Goal: Task Accomplishment & Management: Manage account settings

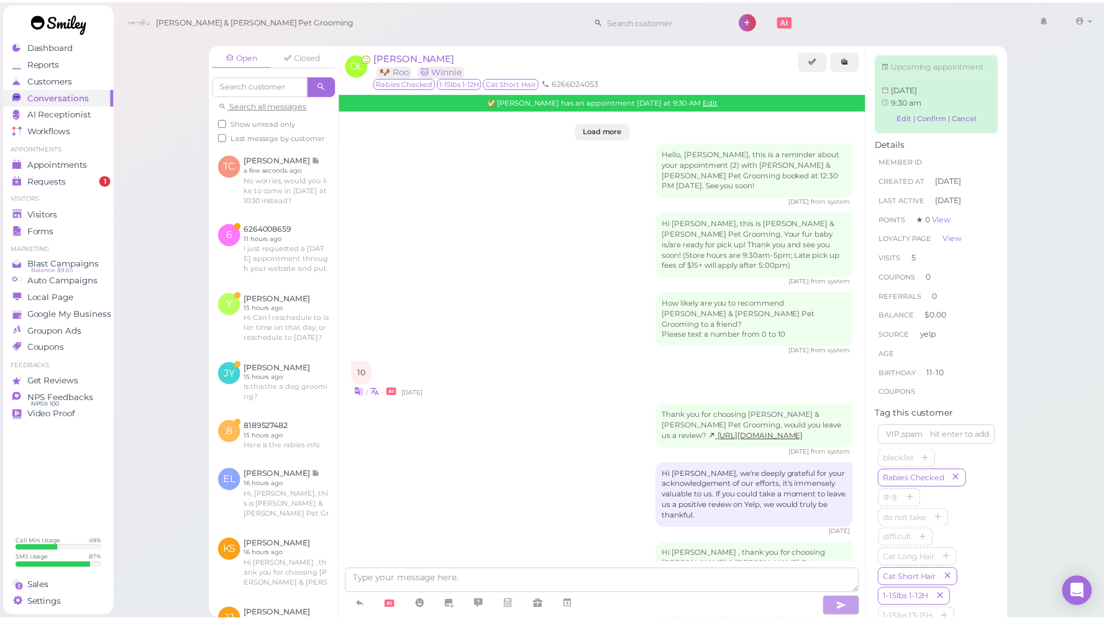
scroll to position [1940, 0]
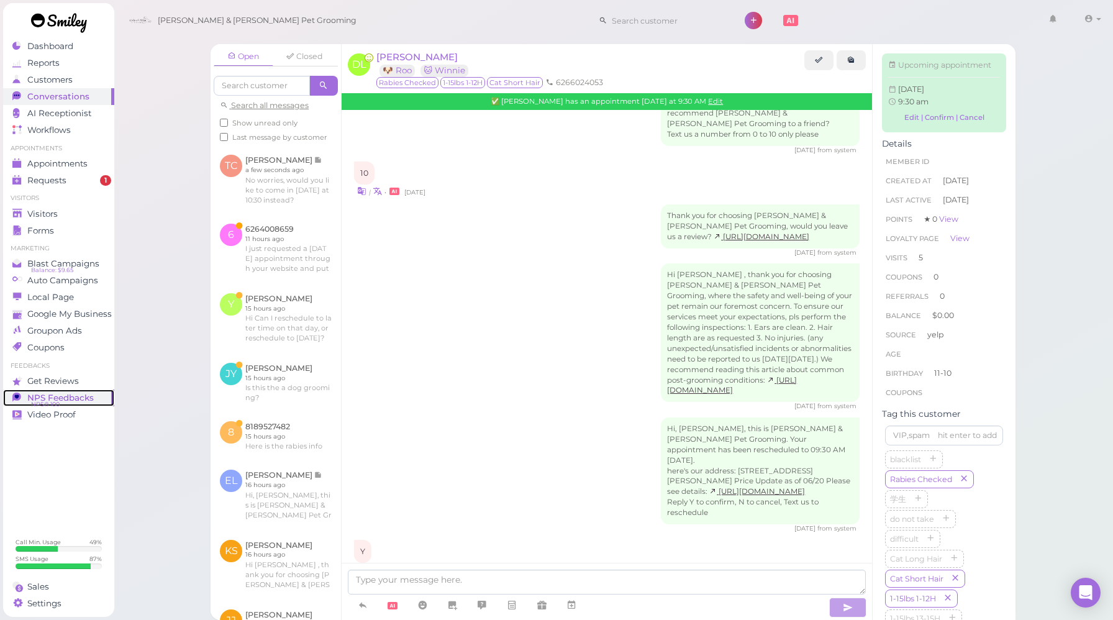
click at [57, 404] on span "NPS® 100" at bounding box center [45, 404] width 29 height 10
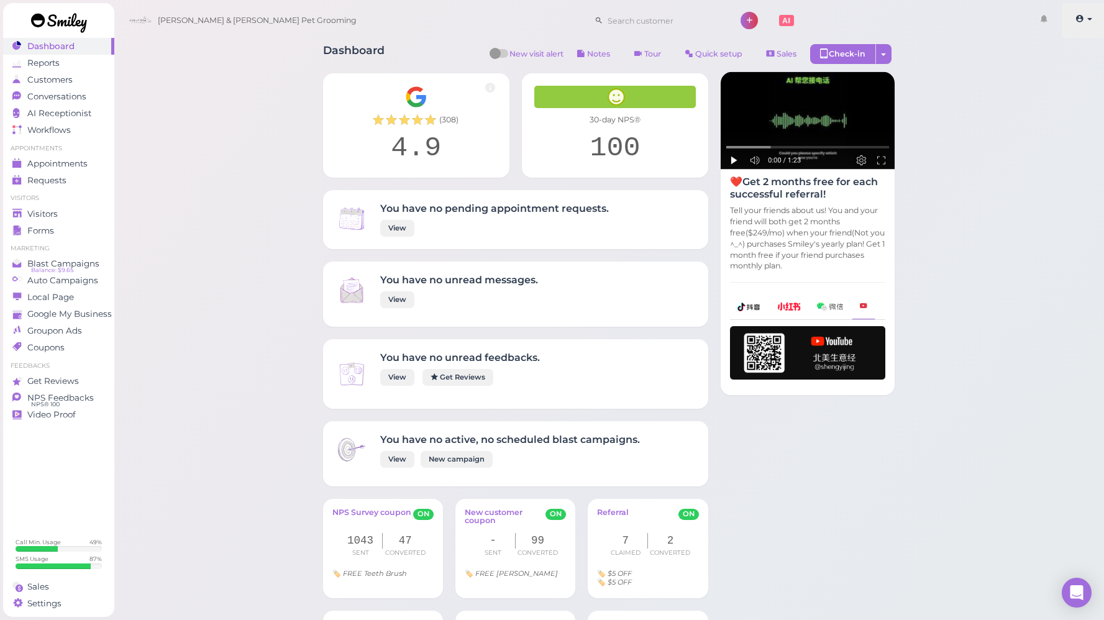
click at [1086, 14] on link at bounding box center [1083, 20] width 44 height 35
click at [1045, 91] on link "Logout" at bounding box center [1062, 93] width 86 height 15
